Goal: Information Seeking & Learning: Learn about a topic

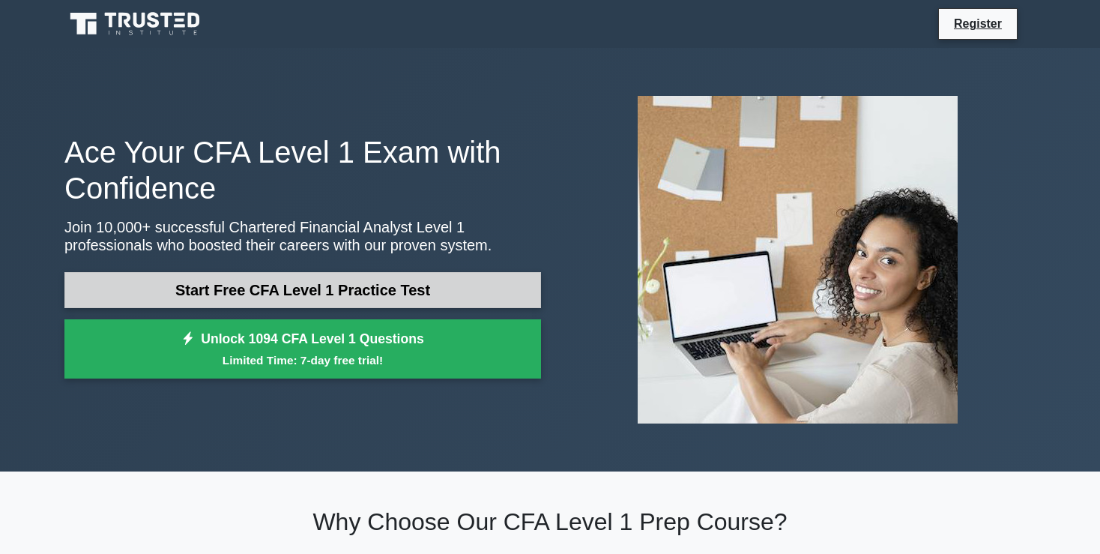
click at [352, 298] on link "Start Free CFA Level 1 Practice Test" at bounding box center [302, 290] width 476 height 36
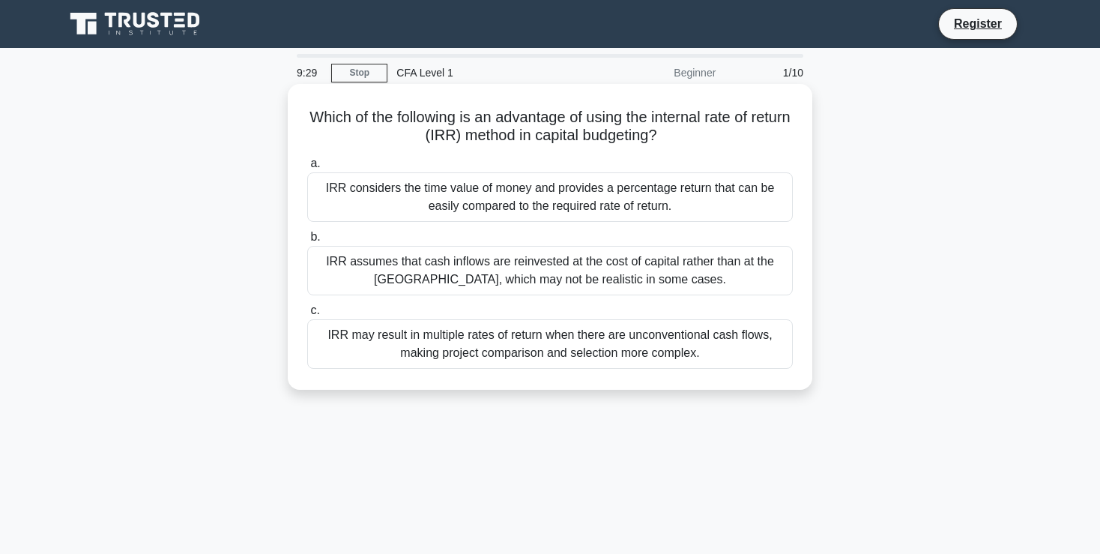
click at [562, 202] on div "IRR considers the time value of money and provides a percentage return that can…" at bounding box center [549, 196] width 485 height 49
click at [307, 169] on input "a. IRR considers the time value of money and provides a percentage return that …" at bounding box center [307, 164] width 0 height 10
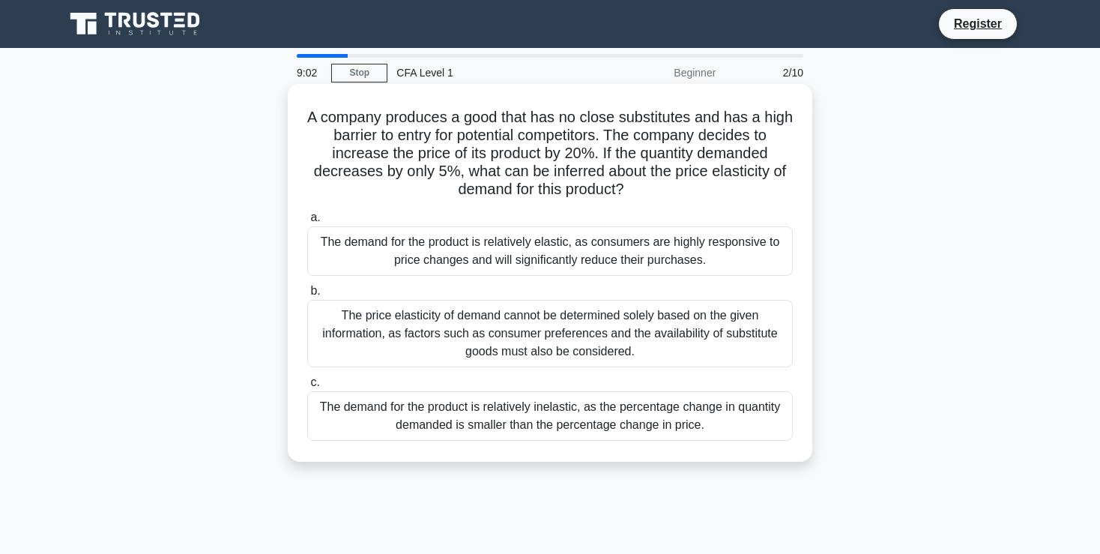
click at [661, 428] on div "The demand for the product is relatively inelastic, as the percentage change in…" at bounding box center [549, 415] width 485 height 49
click at [307, 387] on input "c. The demand for the product is relatively inelastic, as the percentage change…" at bounding box center [307, 383] width 0 height 10
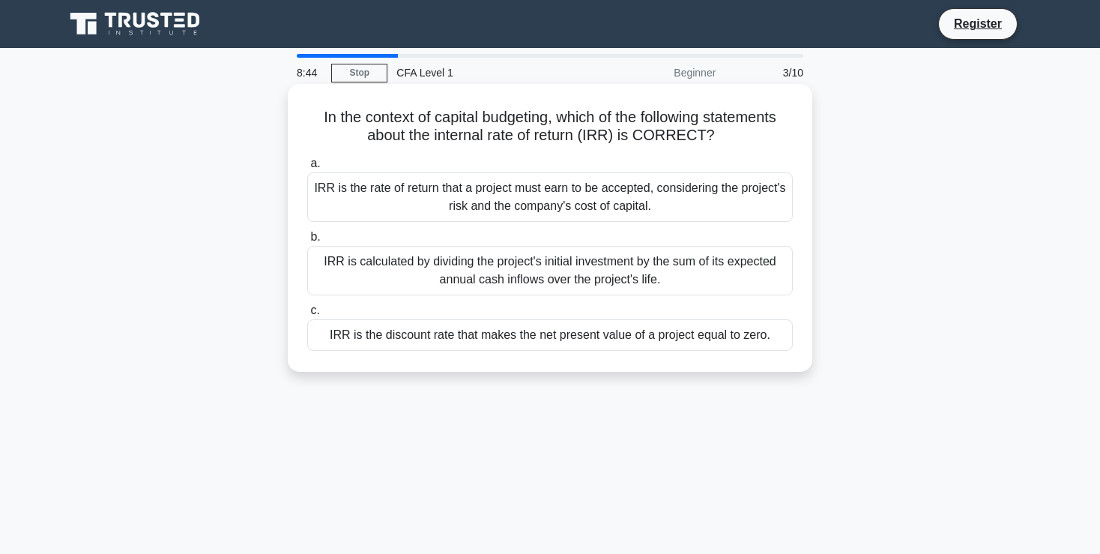
click at [599, 204] on div "IRR is the rate of return that a project must earn to be accepted, considering …" at bounding box center [549, 196] width 485 height 49
click at [307, 169] on input "a. IRR is the rate of return that a project must earn to be accepted, consideri…" at bounding box center [307, 164] width 0 height 10
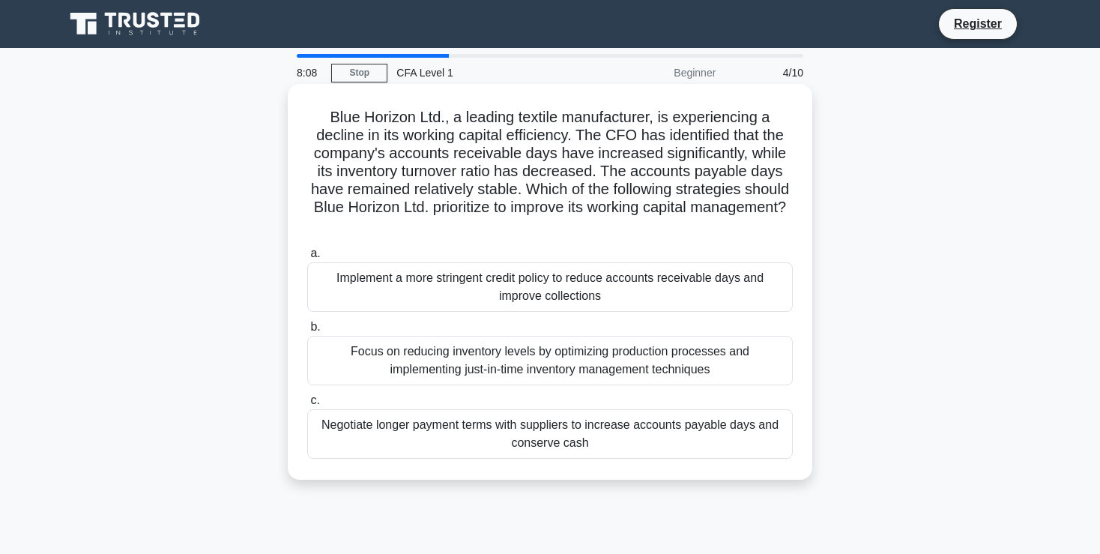
click at [474, 283] on div "Implement a more stringent credit policy to reduce accounts receivable days and…" at bounding box center [549, 286] width 485 height 49
click at [307, 258] on input "a. Implement a more stringent credit policy to reduce accounts receivable days …" at bounding box center [307, 254] width 0 height 10
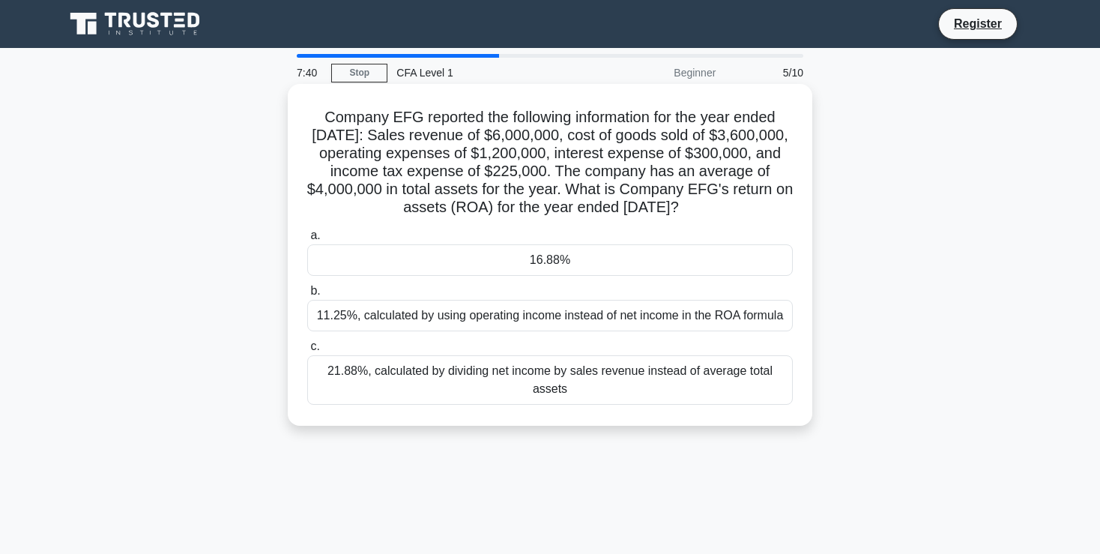
click at [512, 310] on div "11.25%, calculated by using operating income instead of net income in the ROA f…" at bounding box center [549, 315] width 485 height 31
click at [307, 296] on input "b. 11.25%, calculated by using operating income instead of net income in the RO…" at bounding box center [307, 291] width 0 height 10
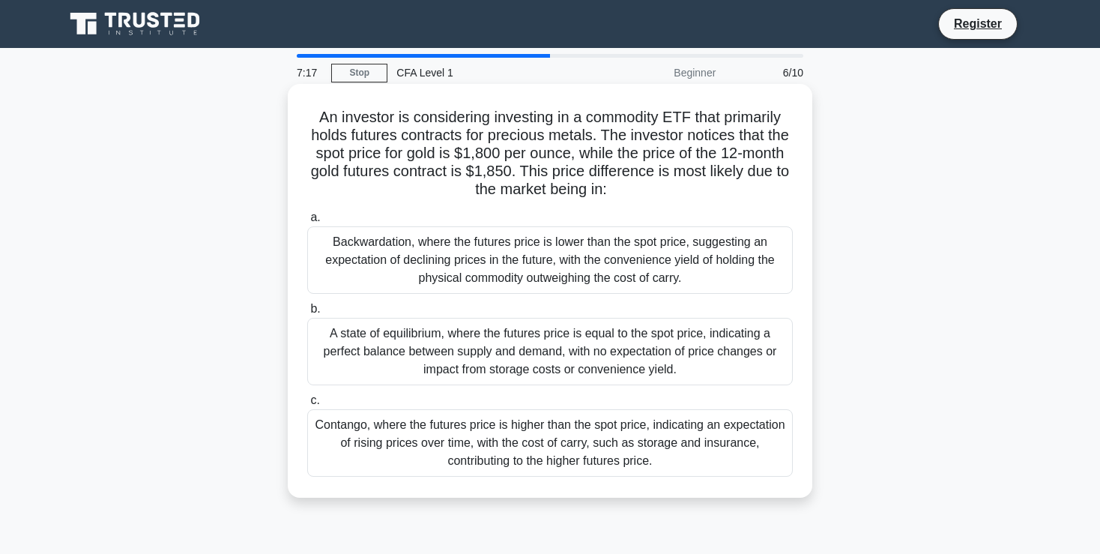
click at [528, 457] on div "Contango, where the futures price is higher than the spot price, indicating an …" at bounding box center [549, 442] width 485 height 67
click at [307, 405] on input "c. Contango, where the futures price is higher than the spot price, indicating …" at bounding box center [307, 401] width 0 height 10
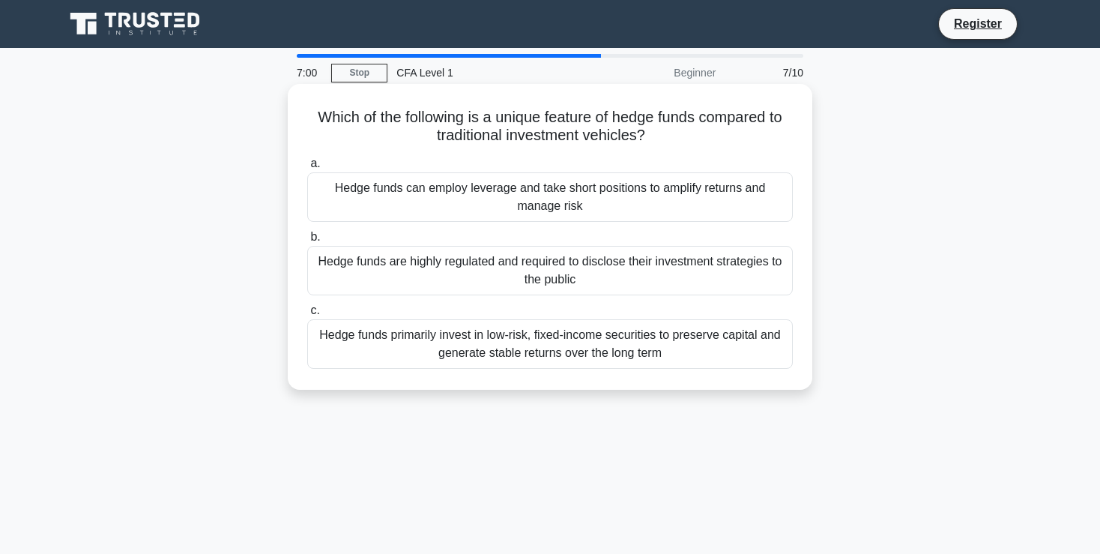
click at [548, 204] on div "Hedge funds can employ leverage and take short positions to amplify returns and…" at bounding box center [549, 196] width 485 height 49
click at [307, 169] on input "a. Hedge funds can employ leverage and take short positions to amplify returns …" at bounding box center [307, 164] width 0 height 10
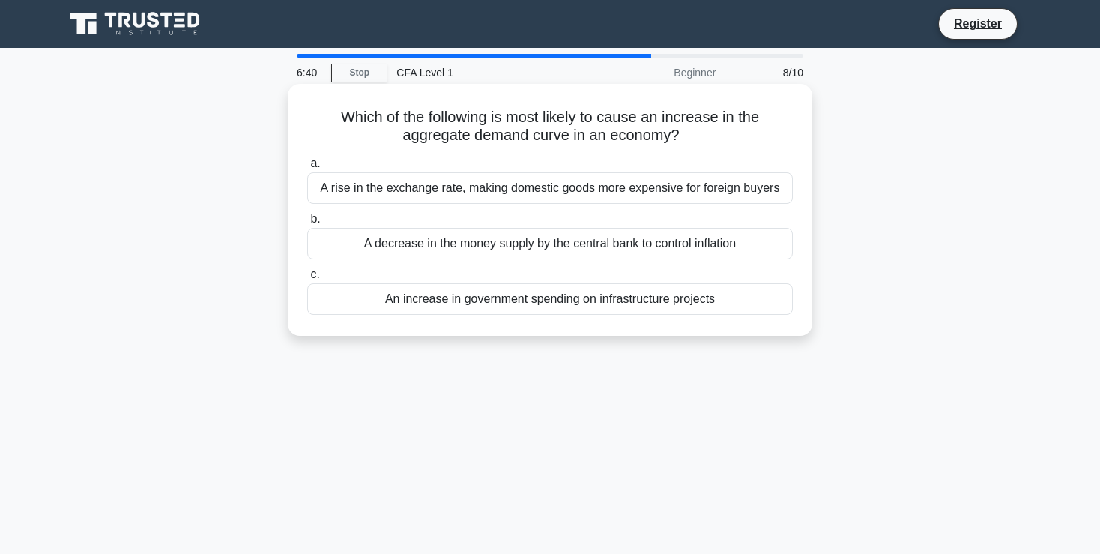
click at [607, 300] on div "An increase in government spending on infrastructure projects" at bounding box center [549, 298] width 485 height 31
click at [307, 279] on input "c. An increase in government spending on infrastructure projects" at bounding box center [307, 275] width 0 height 10
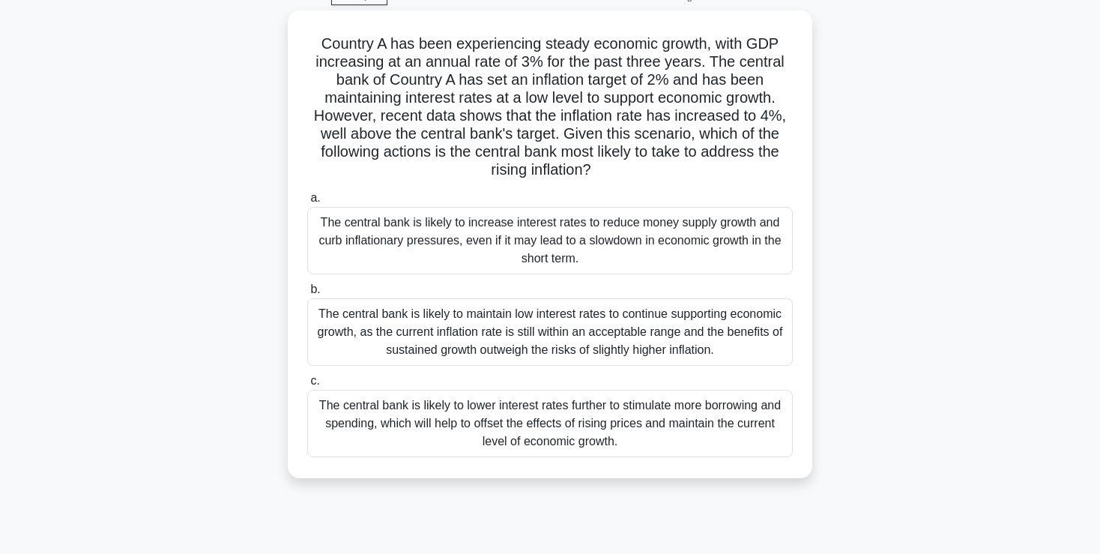
scroll to position [79, 0]
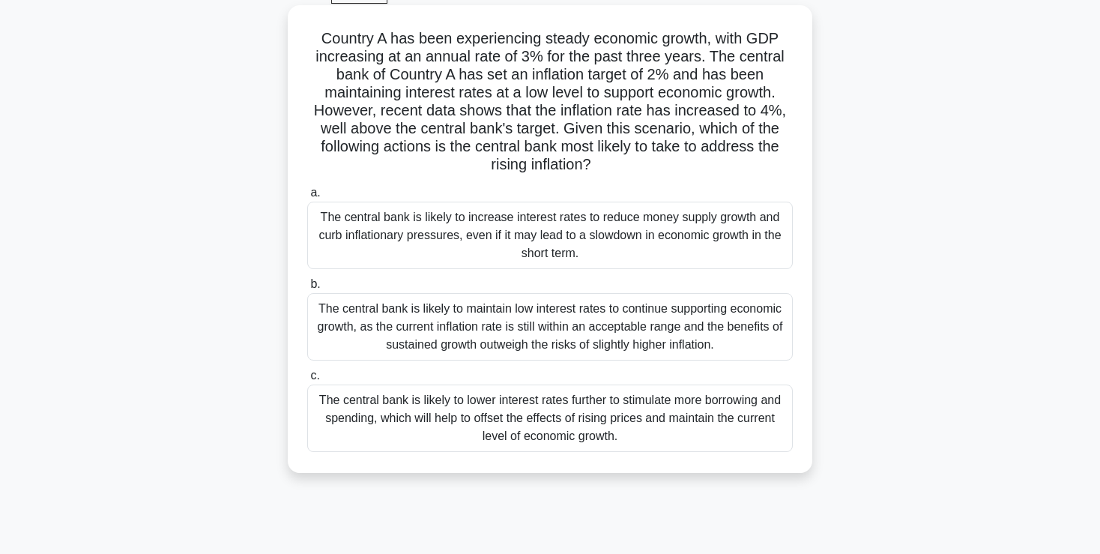
click at [550, 250] on div "The central bank is likely to increase interest rates to reduce money supply gr…" at bounding box center [549, 235] width 485 height 67
click at [307, 198] on input "a. The central bank is likely to increase interest rates to reduce money supply…" at bounding box center [307, 193] width 0 height 10
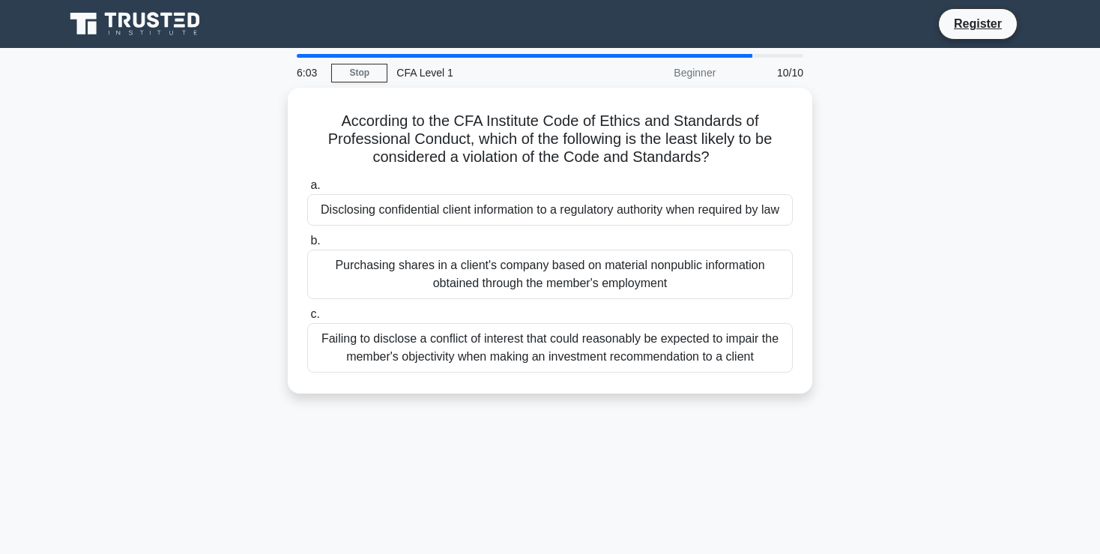
scroll to position [0, 0]
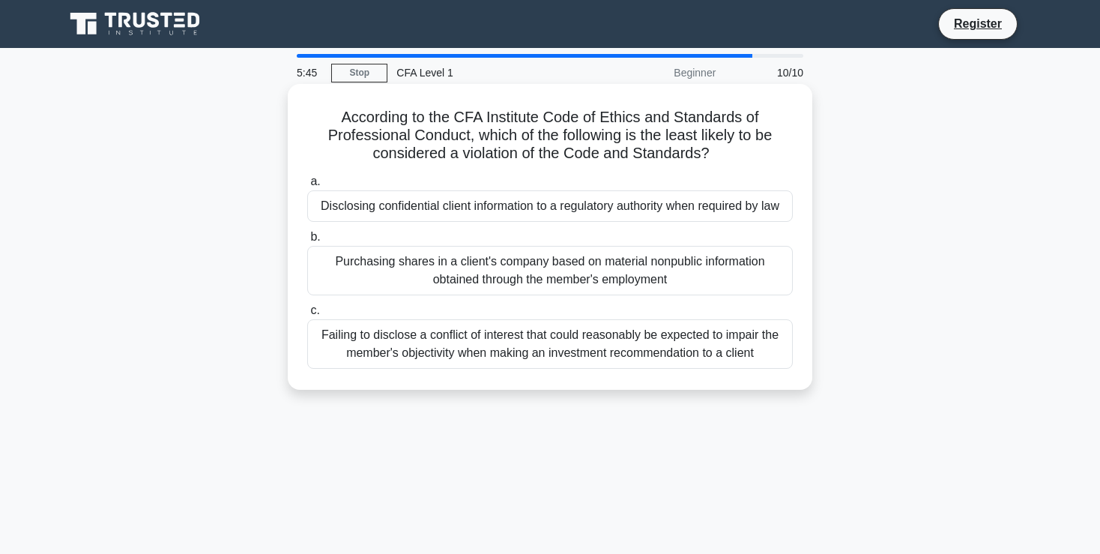
click at [613, 204] on div "Disclosing confidential client information to a regulatory authority when requi…" at bounding box center [549, 205] width 485 height 31
click at [307, 187] on input "a. Disclosing confidential client information to a regulatory authority when re…" at bounding box center [307, 182] width 0 height 10
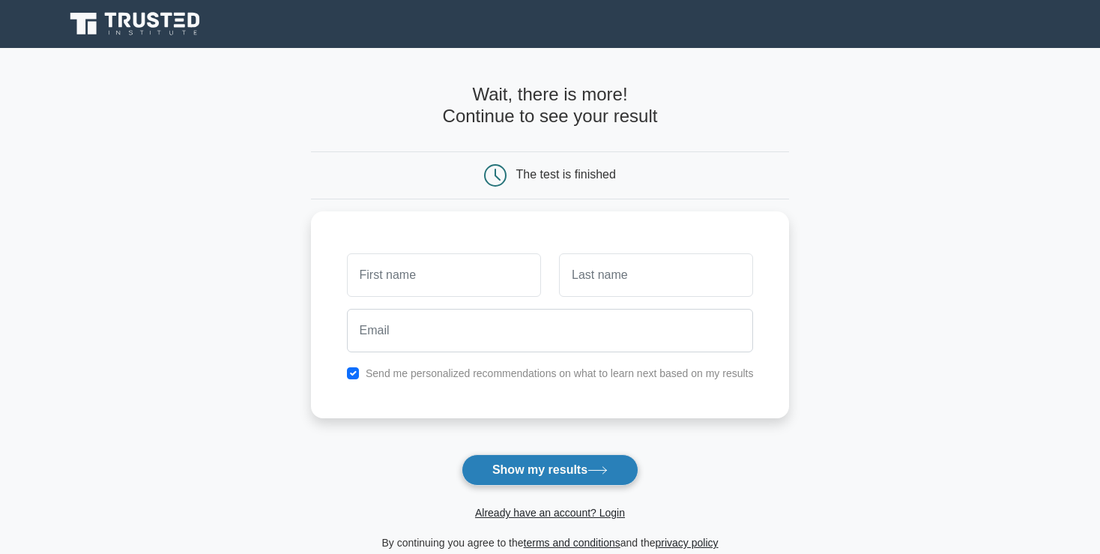
click at [545, 464] on button "Show my results" at bounding box center [549, 469] width 177 height 31
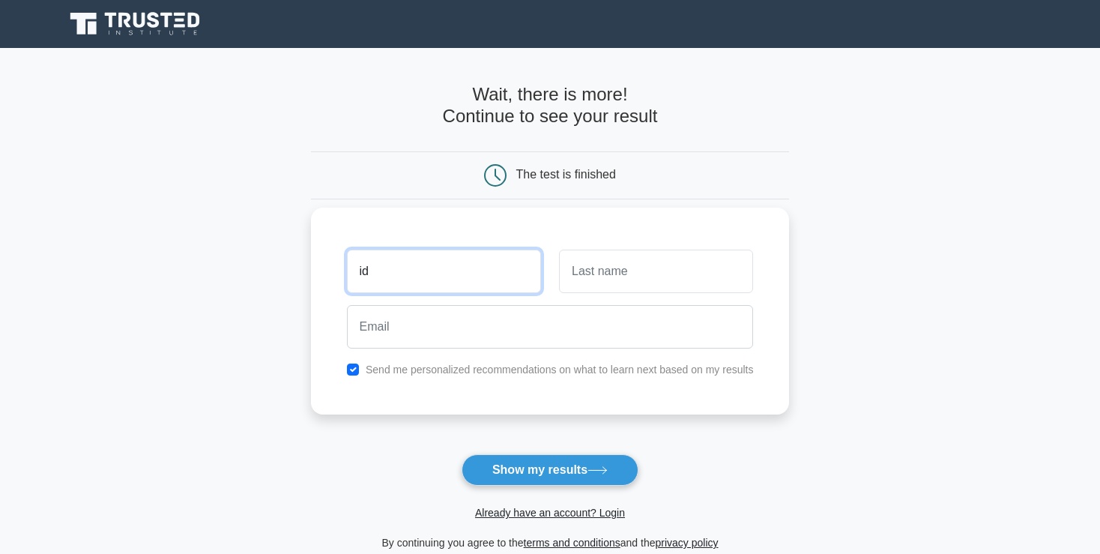
type input "id"
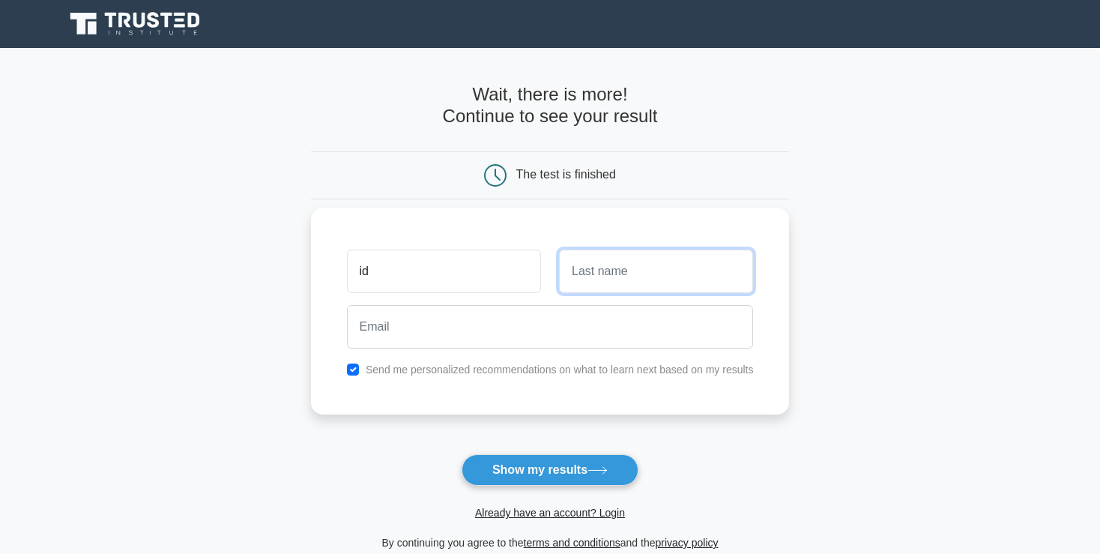
click at [643, 266] on input "text" at bounding box center [656, 270] width 194 height 43
type input "gor"
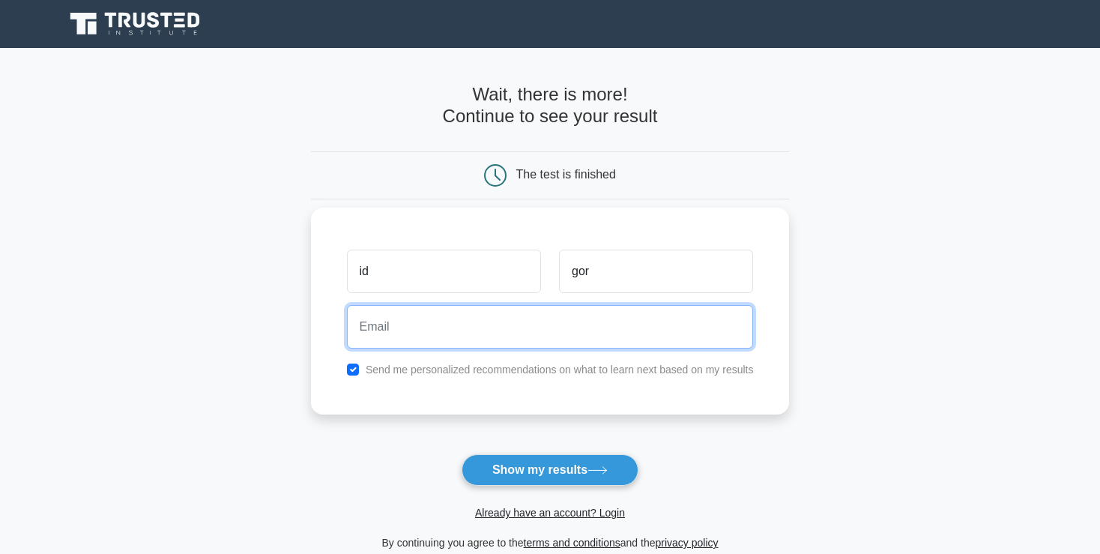
click at [565, 311] on input "email" at bounding box center [550, 326] width 407 height 43
type input "isgo7@yahoo.com"
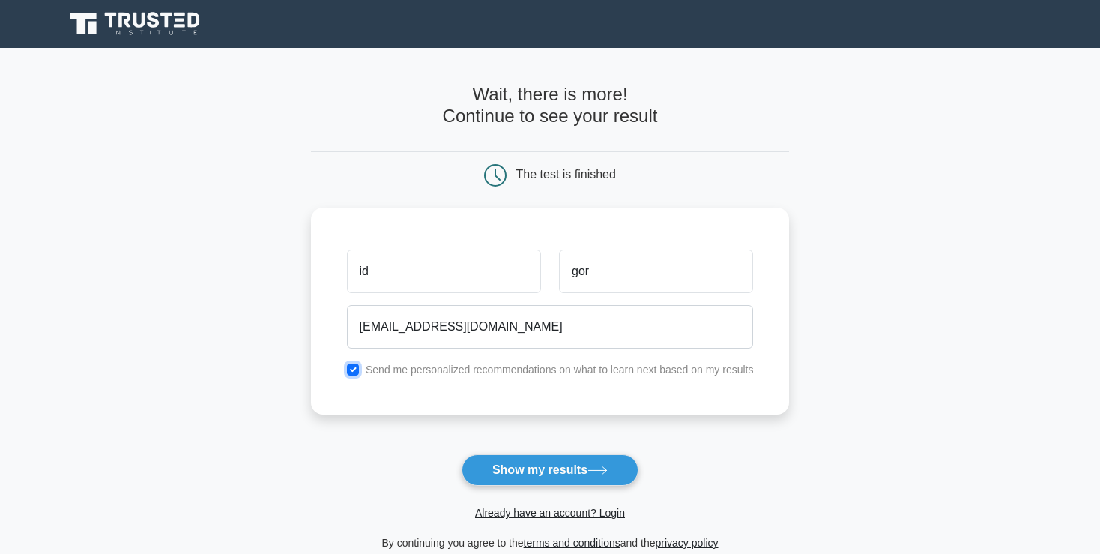
click at [351, 372] on input "checkbox" at bounding box center [353, 369] width 12 height 12
checkbox input "false"
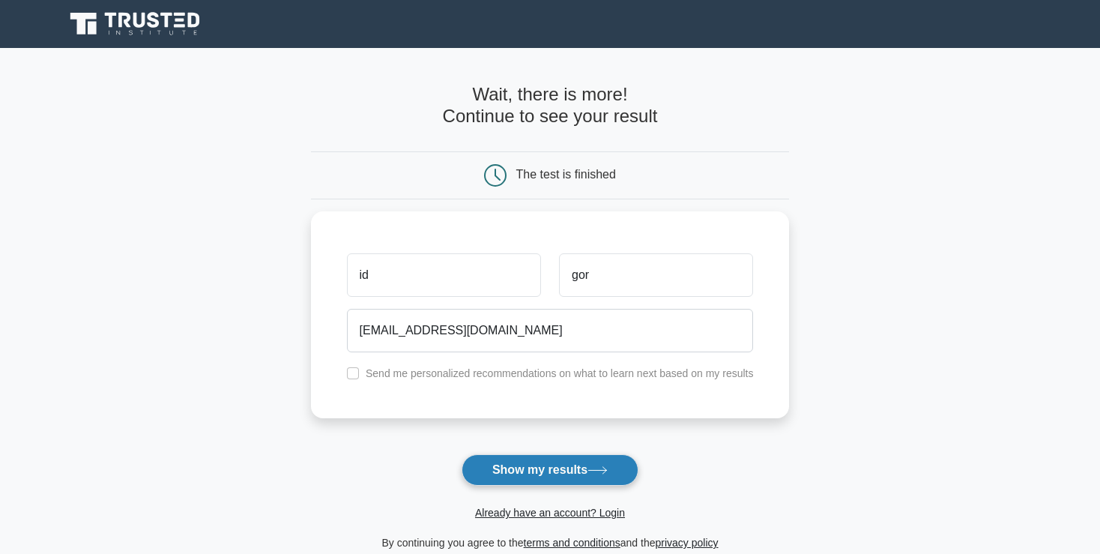
click at [533, 461] on button "Show my results" at bounding box center [549, 469] width 177 height 31
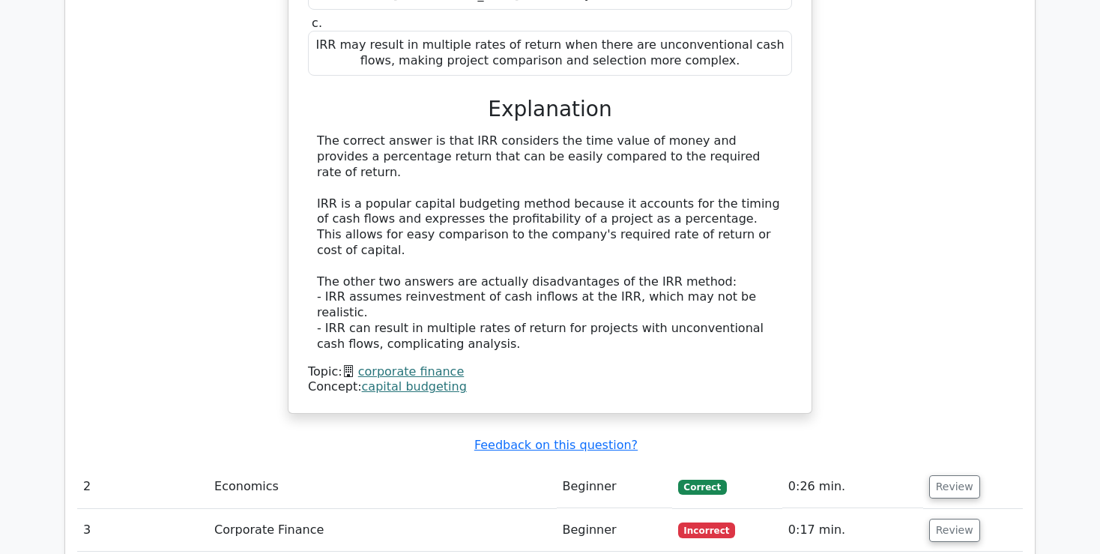
scroll to position [1578, 0]
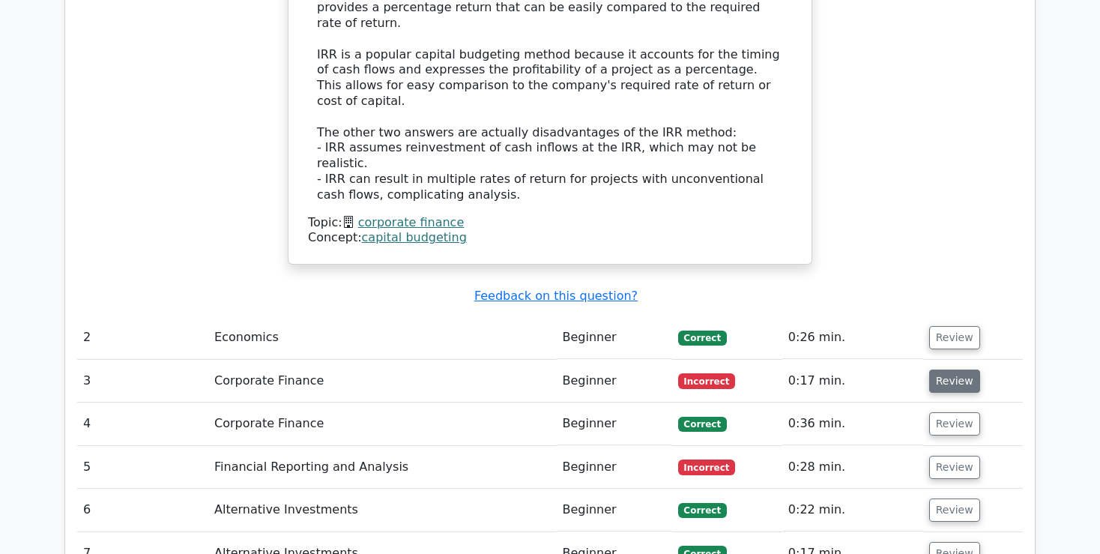
click at [931, 369] on button "Review" at bounding box center [954, 380] width 51 height 23
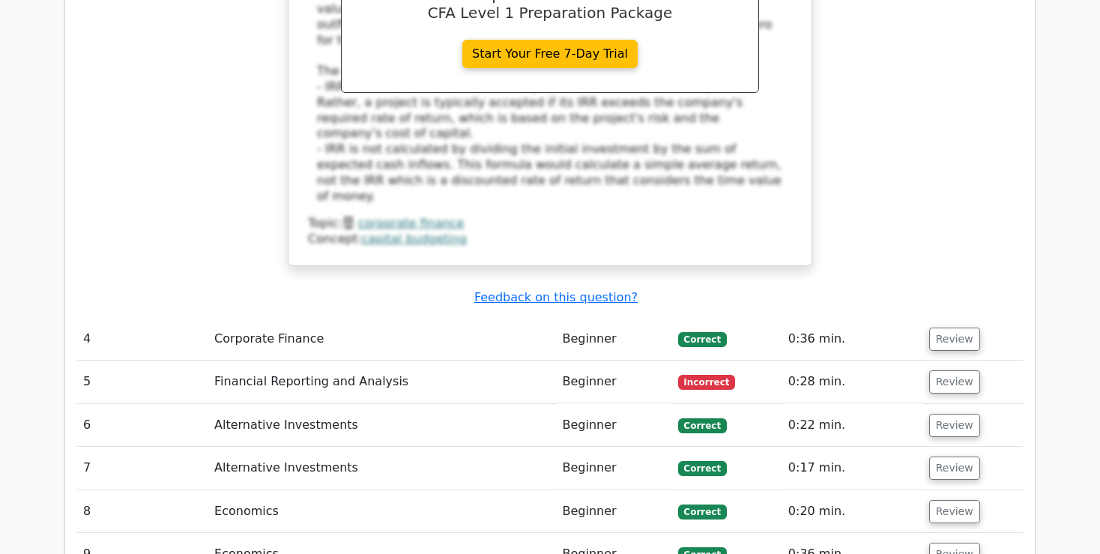
scroll to position [2375, 0]
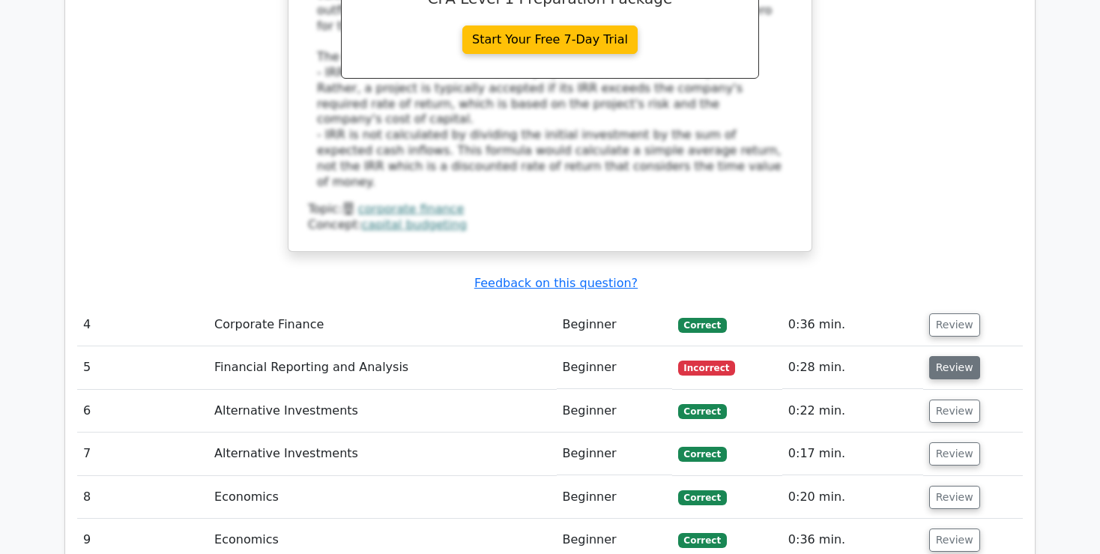
click at [940, 356] on button "Review" at bounding box center [954, 367] width 51 height 23
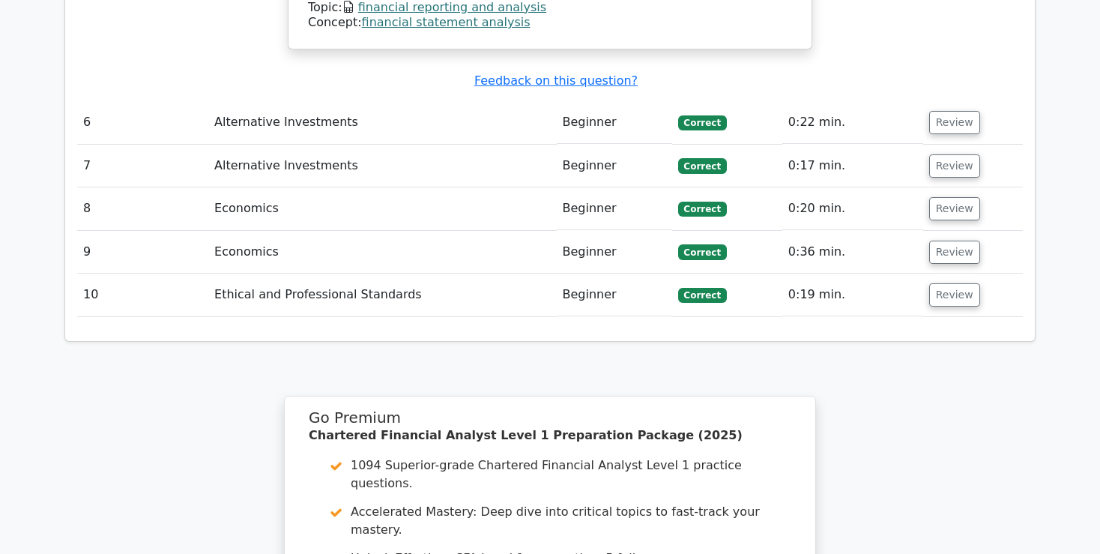
scroll to position [3536, 0]
